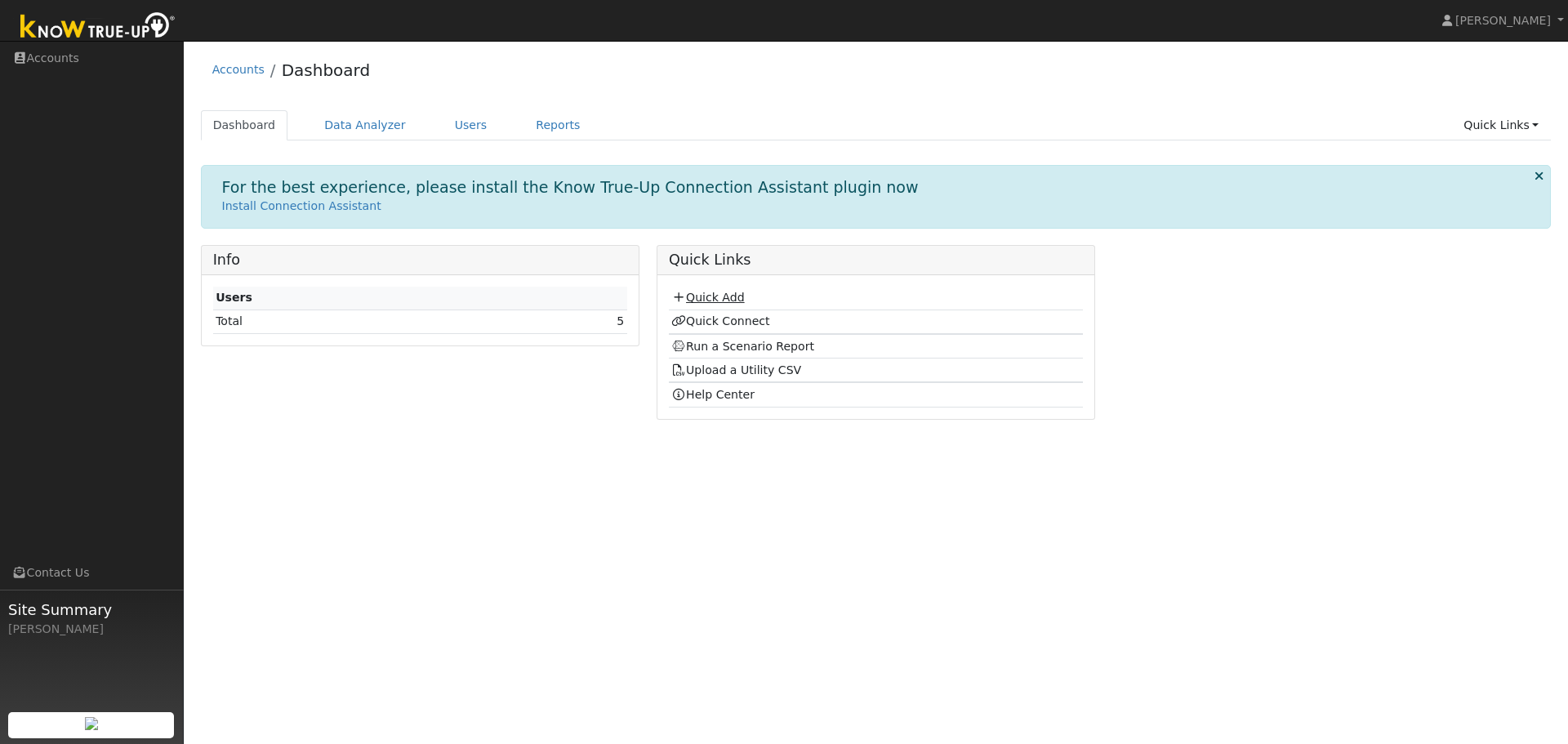
click at [695, 294] on link "Quick Add" at bounding box center [707, 297] width 72 height 13
click at [716, 294] on link "Quick Add" at bounding box center [707, 297] width 72 height 13
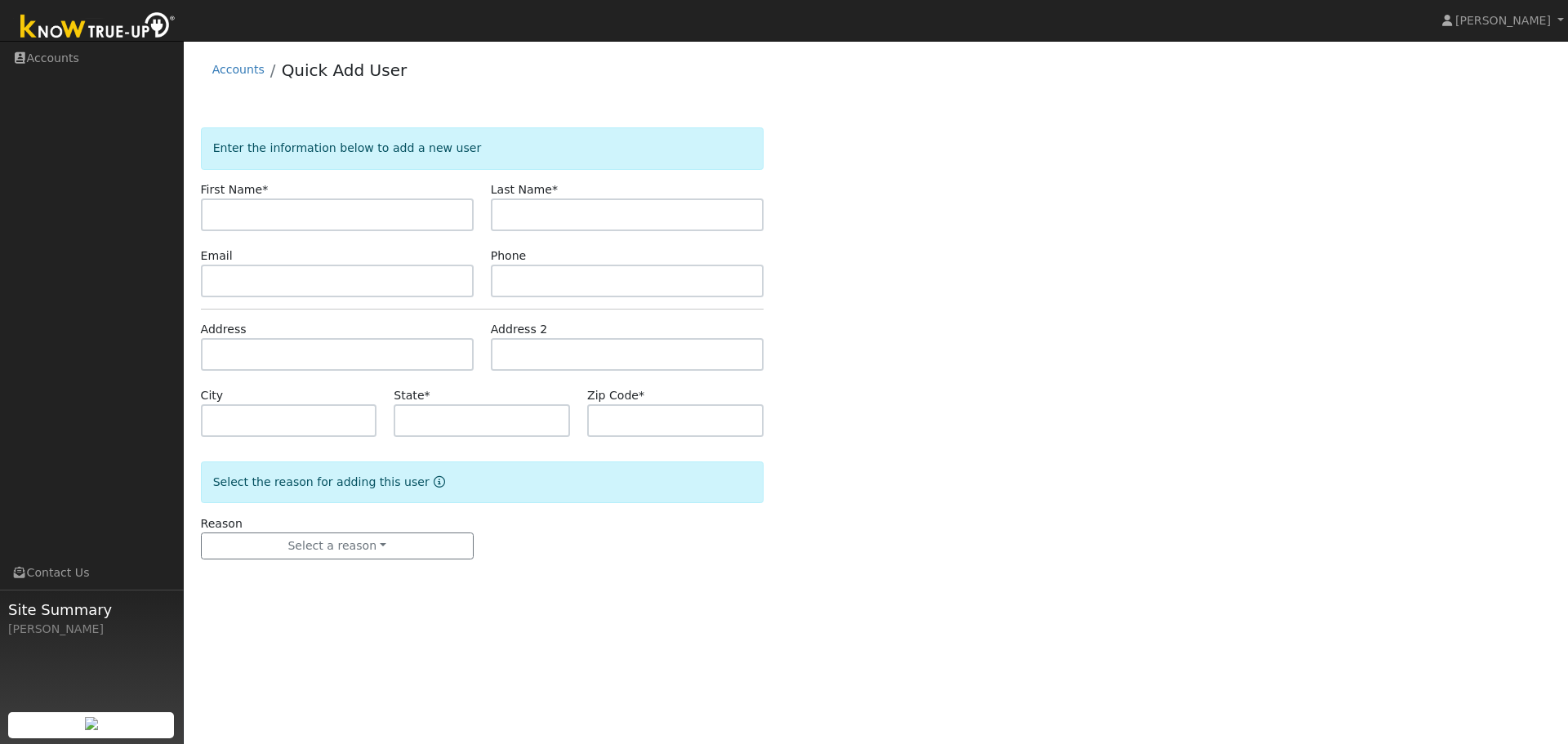
click at [103, 25] on img at bounding box center [98, 27] width 172 height 37
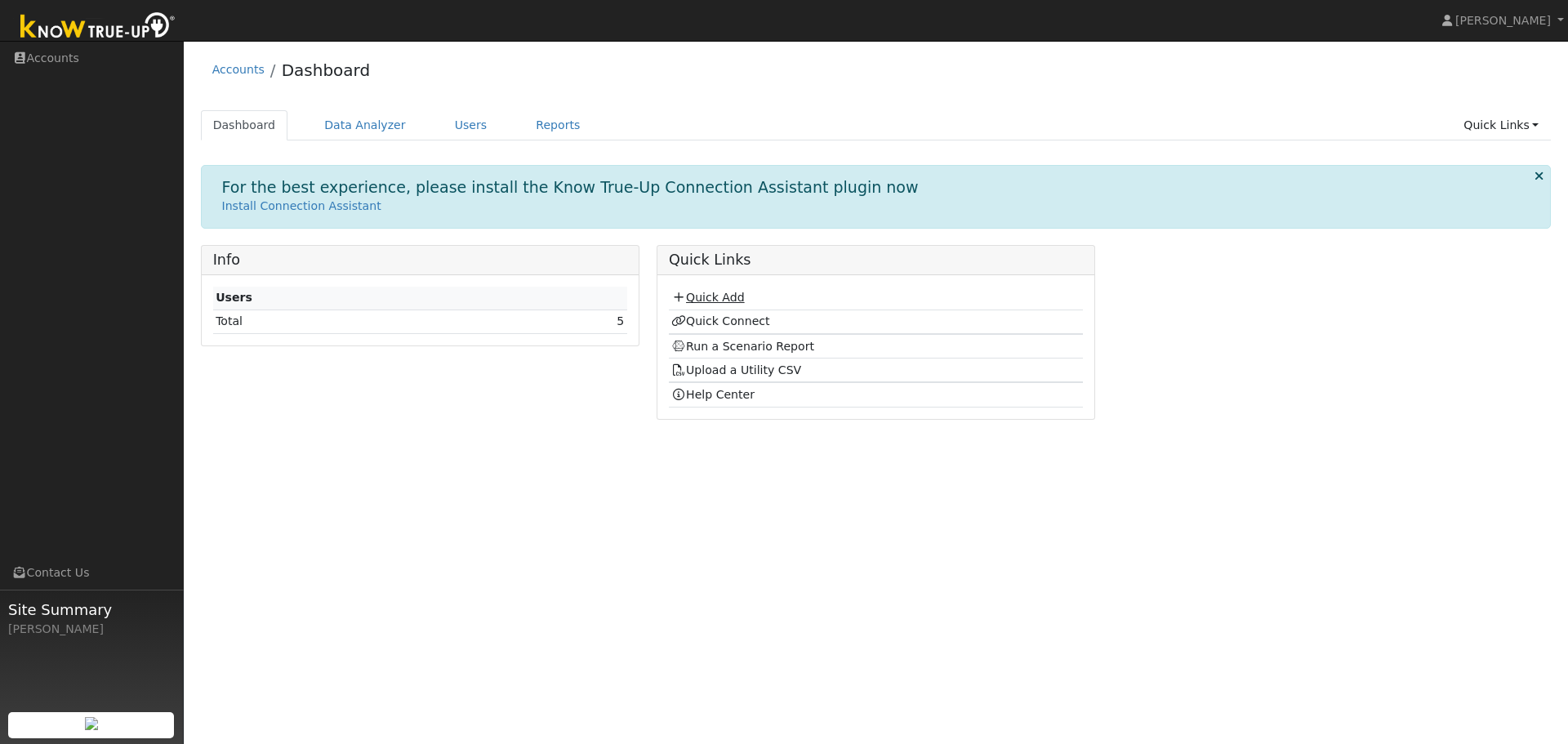
click at [719, 303] on link "Quick Add" at bounding box center [707, 297] width 72 height 13
